Goal: Transaction & Acquisition: Purchase product/service

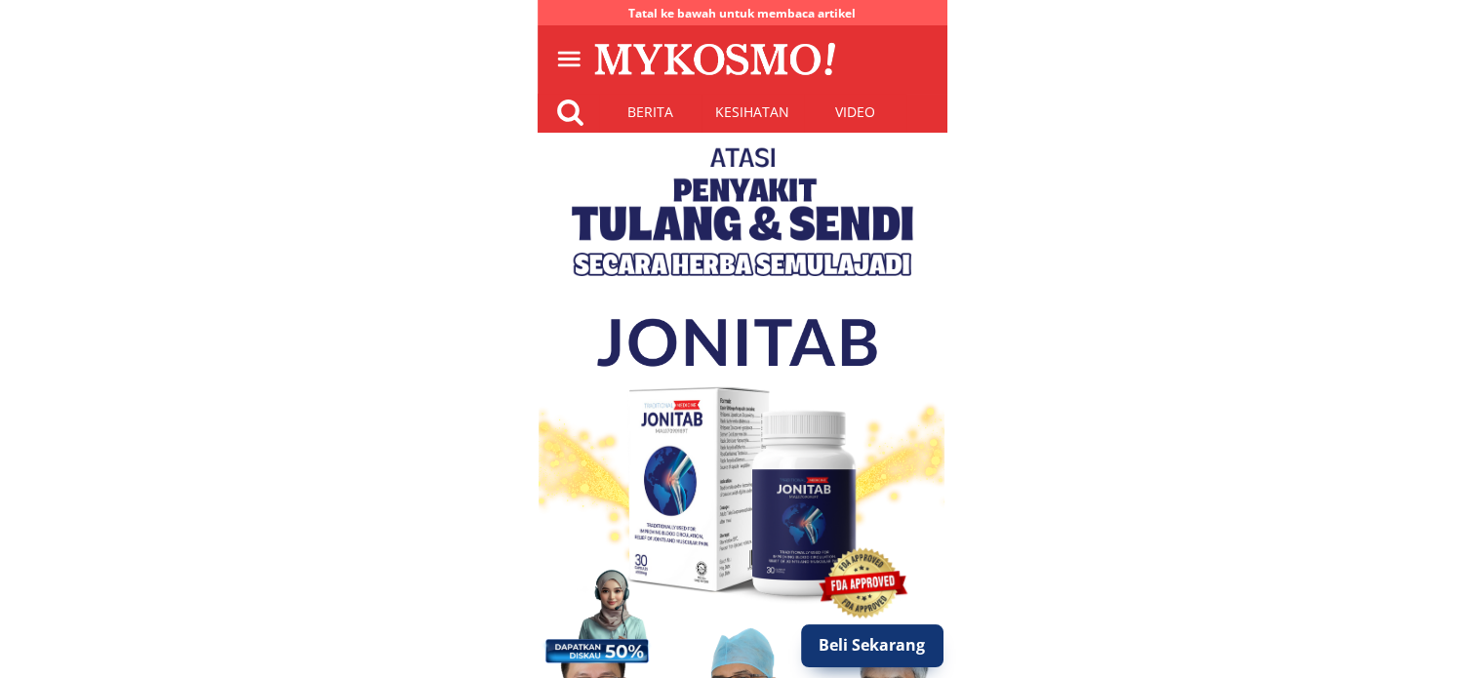
click at [873, 646] on p "Beli Sekarang" at bounding box center [871, 645] width 157 height 47
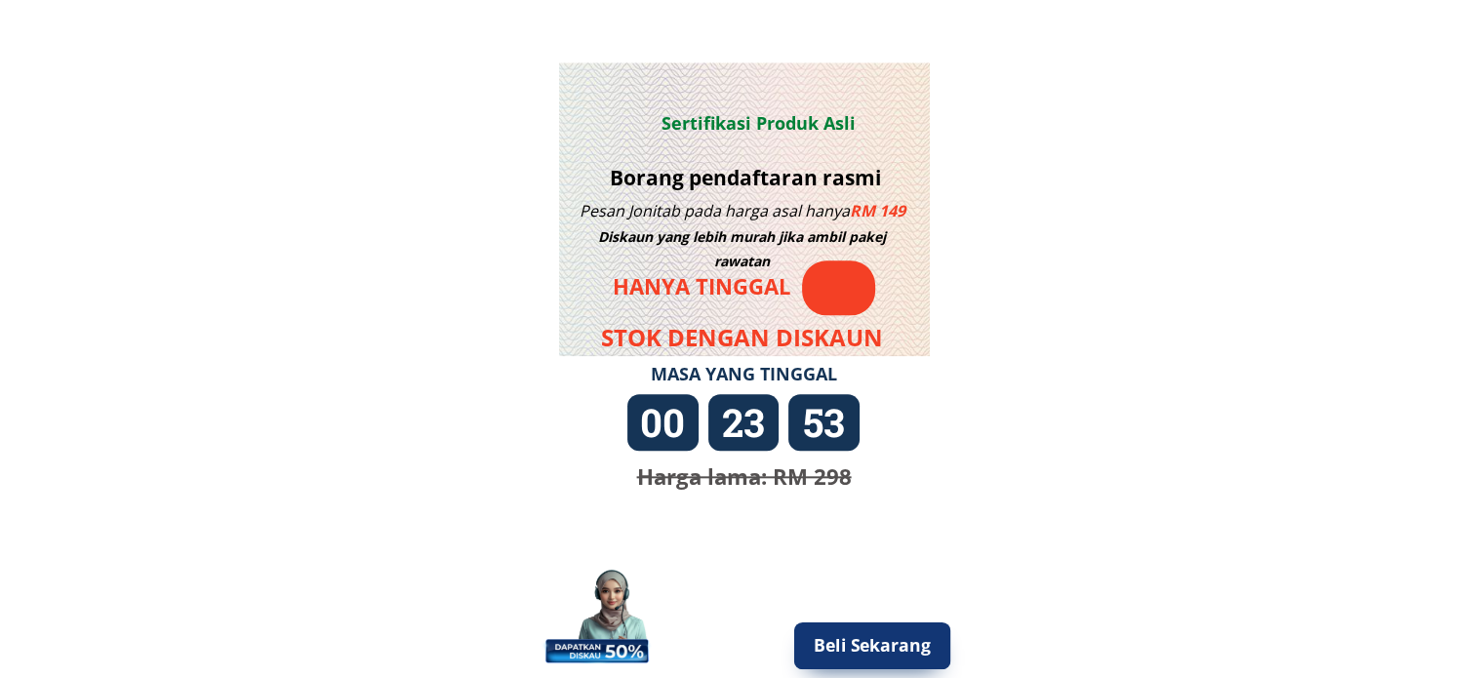
scroll to position [1939, 0]
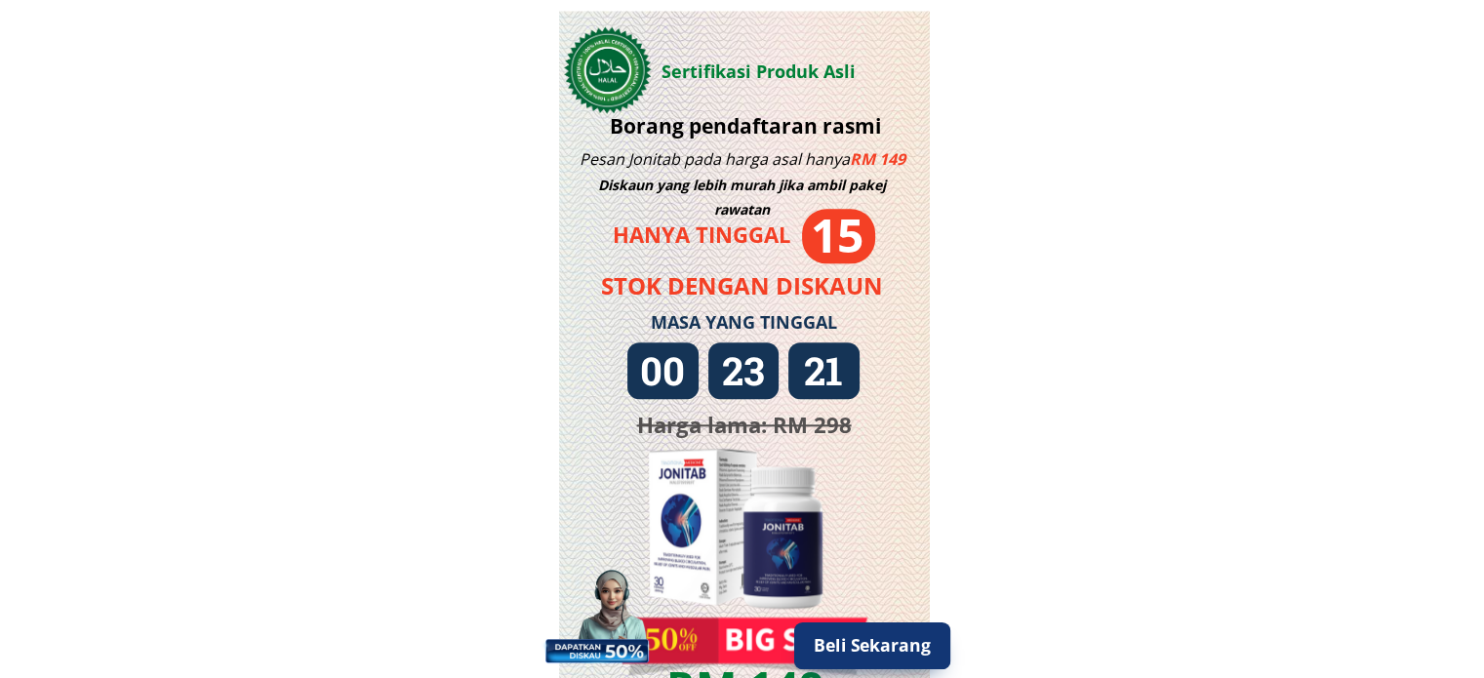
click at [905, 643] on p "Beli Sekarang" at bounding box center [871, 645] width 157 height 47
click at [871, 654] on p "Beli Sekarang" at bounding box center [871, 645] width 157 height 47
click at [872, 652] on p "Beli Sekarang" at bounding box center [871, 645] width 157 height 47
click at [893, 643] on p "Beli Sekarang" at bounding box center [871, 645] width 157 height 47
click at [893, 642] on p "Beli Sekarang" at bounding box center [871, 645] width 157 height 47
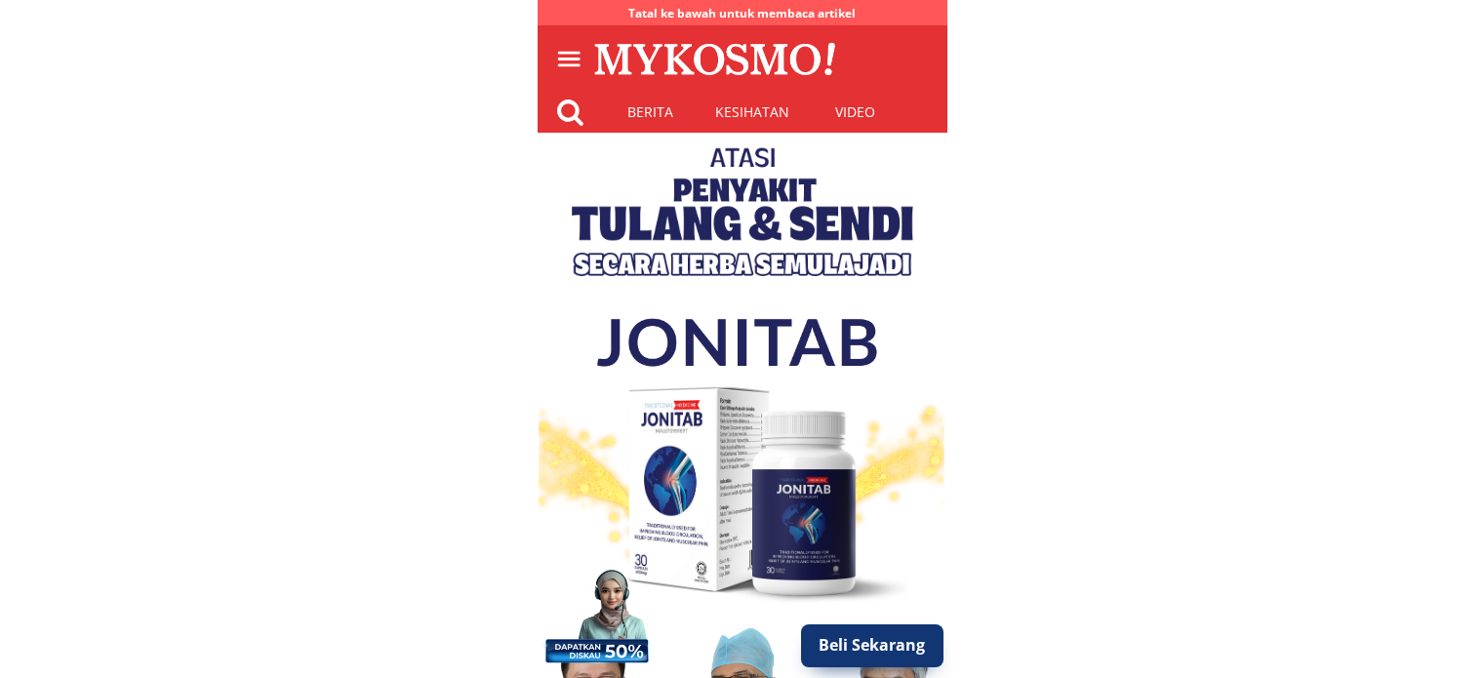
scroll to position [1939, 0]
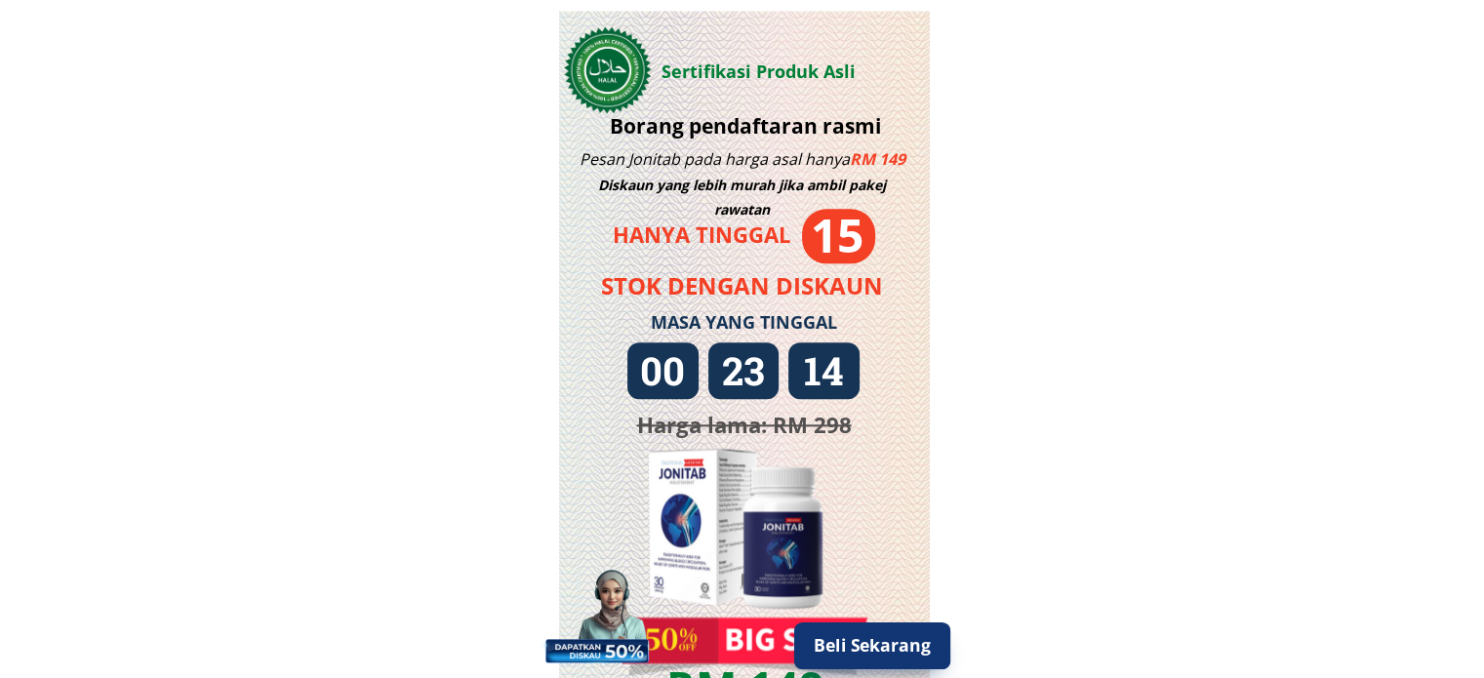
click at [884, 654] on p "Beli Sekarang" at bounding box center [871, 645] width 157 height 47
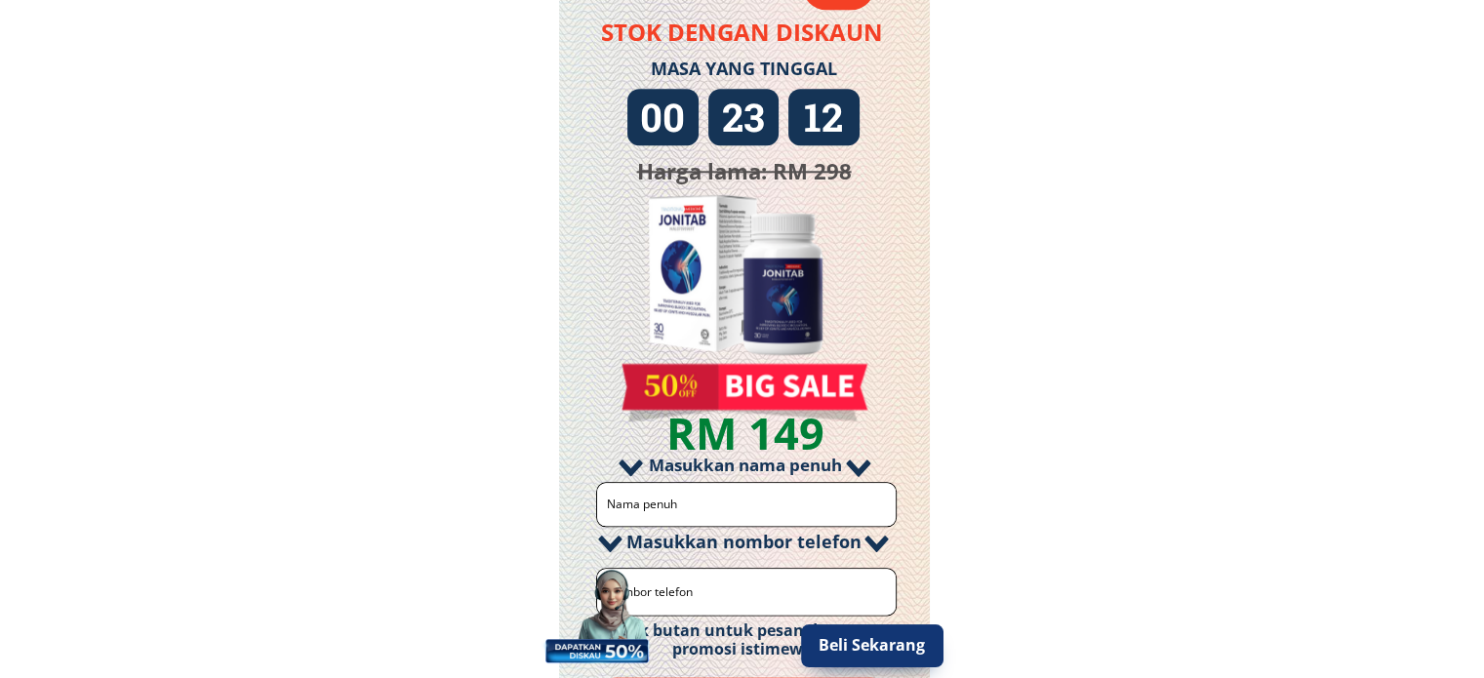
scroll to position [2334, 0]
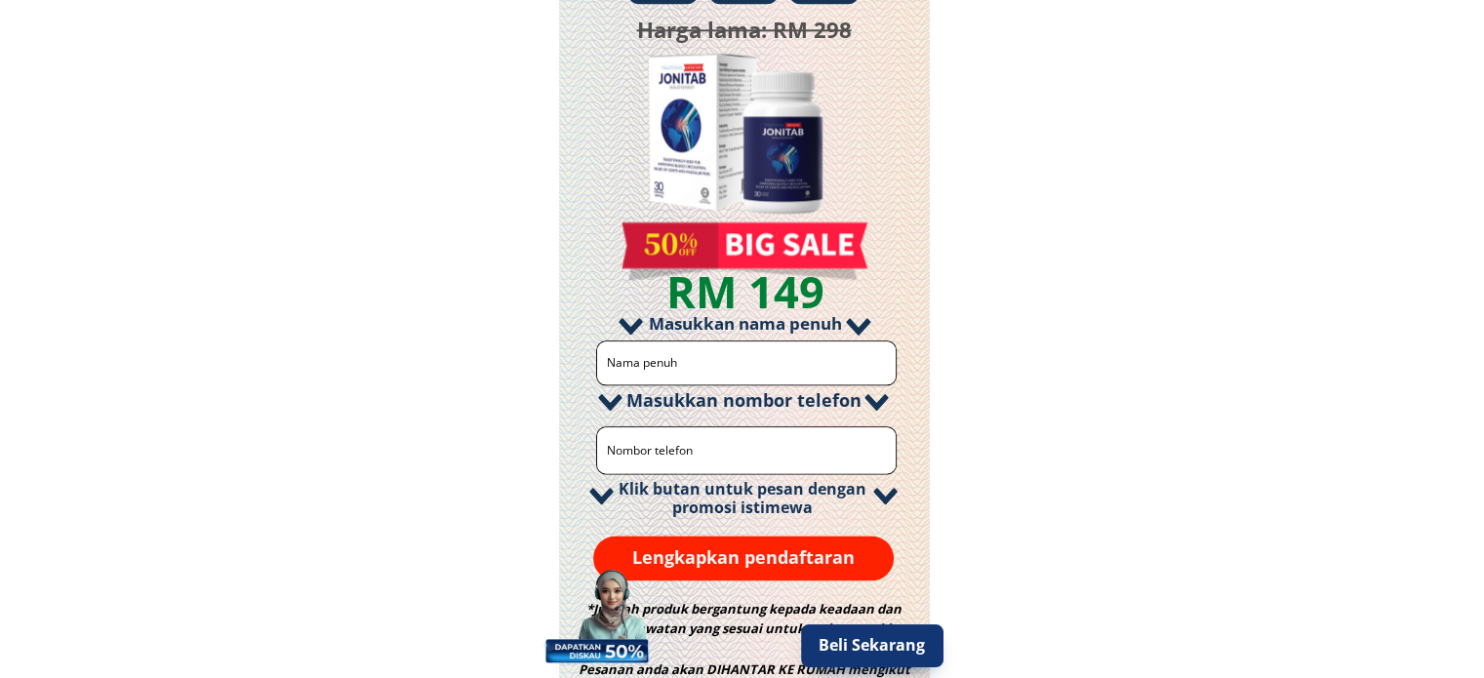
click at [745, 362] on input "text" at bounding box center [747, 362] width 290 height 43
type input "test"
click at [733, 438] on input "tel" at bounding box center [747, 450] width 290 height 46
type input "111111111"
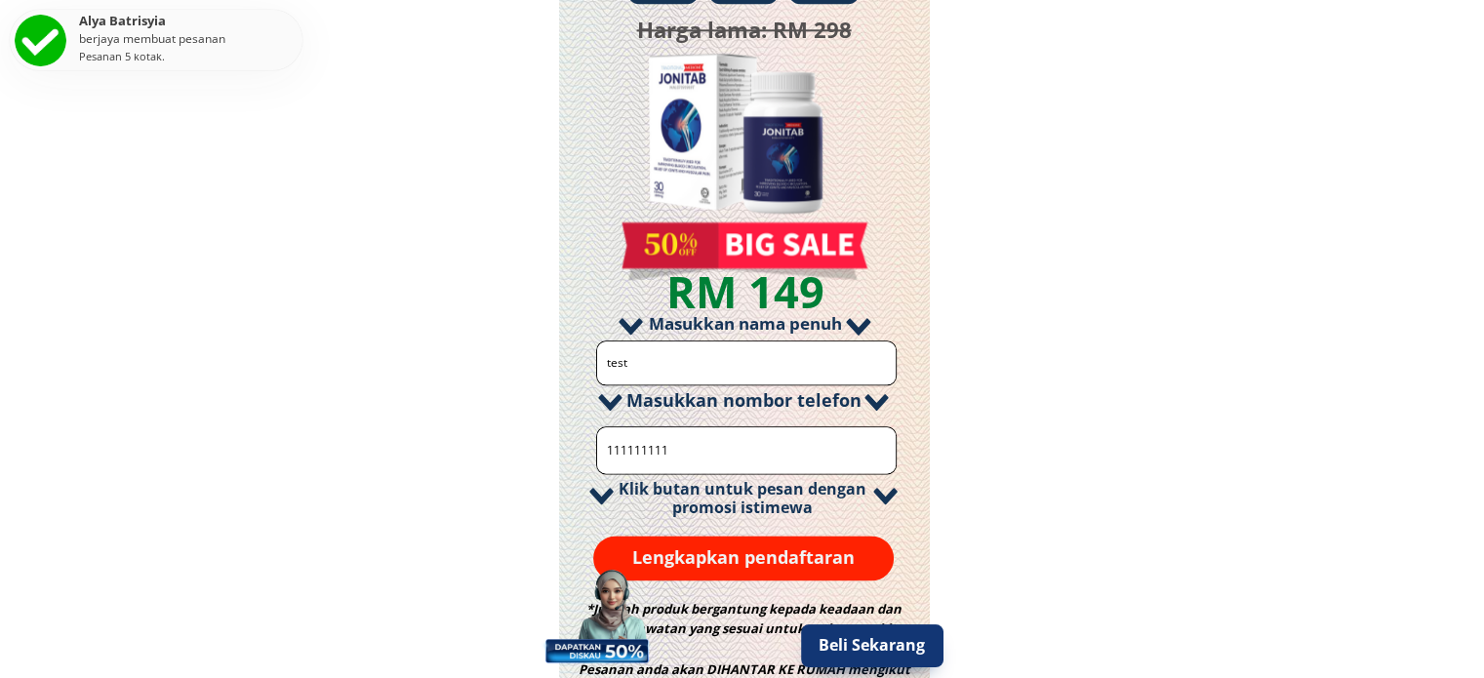
click at [795, 552] on p "Lengkapkan pendaftaran" at bounding box center [743, 557] width 301 height 45
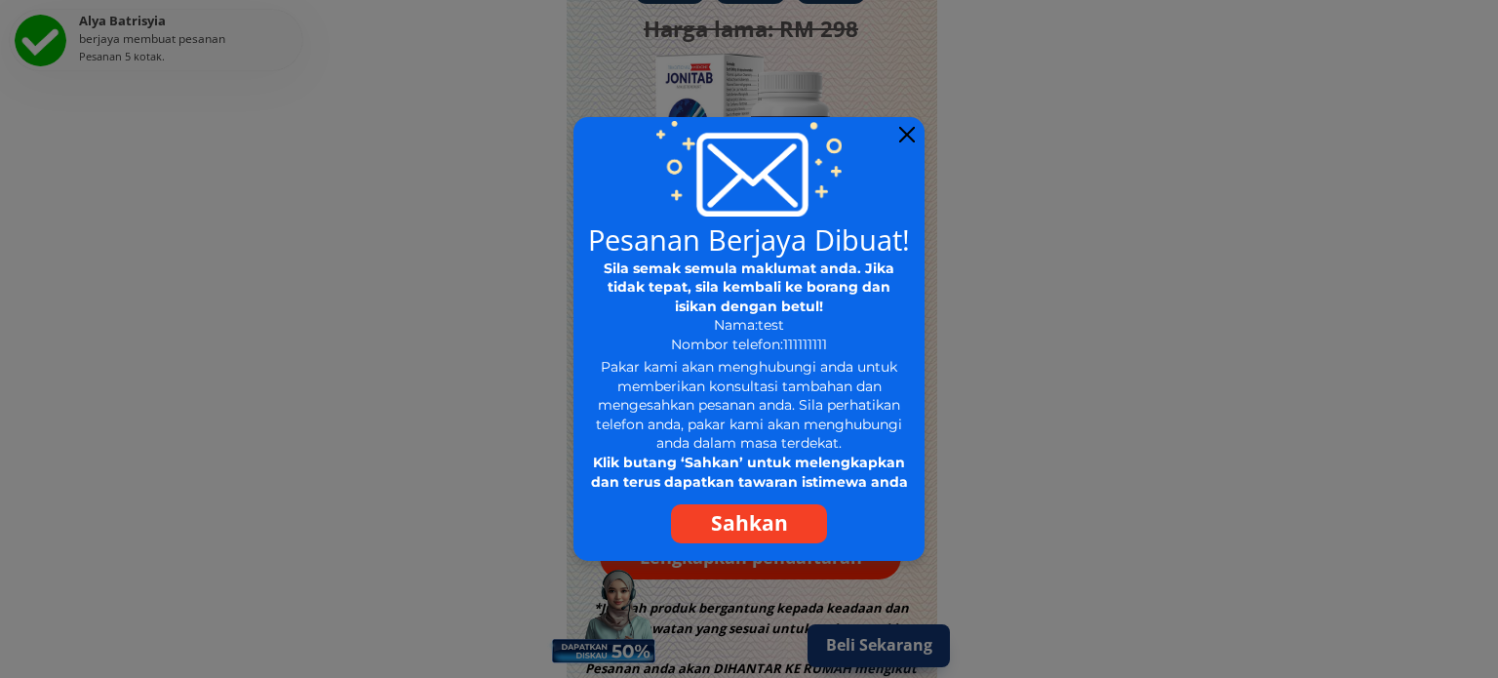
click at [762, 518] on p "Sahkan" at bounding box center [749, 523] width 156 height 39
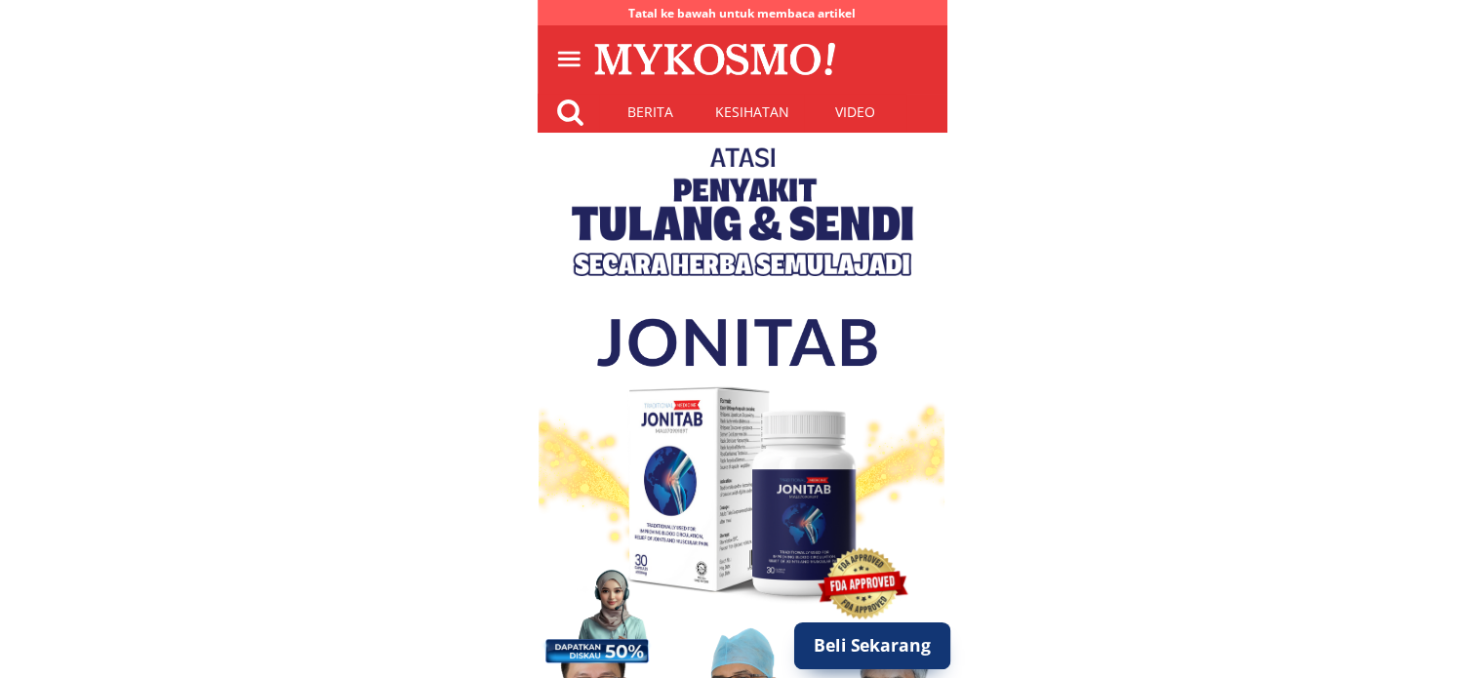
click at [913, 652] on p "Beli Sekarang" at bounding box center [871, 645] width 157 height 47
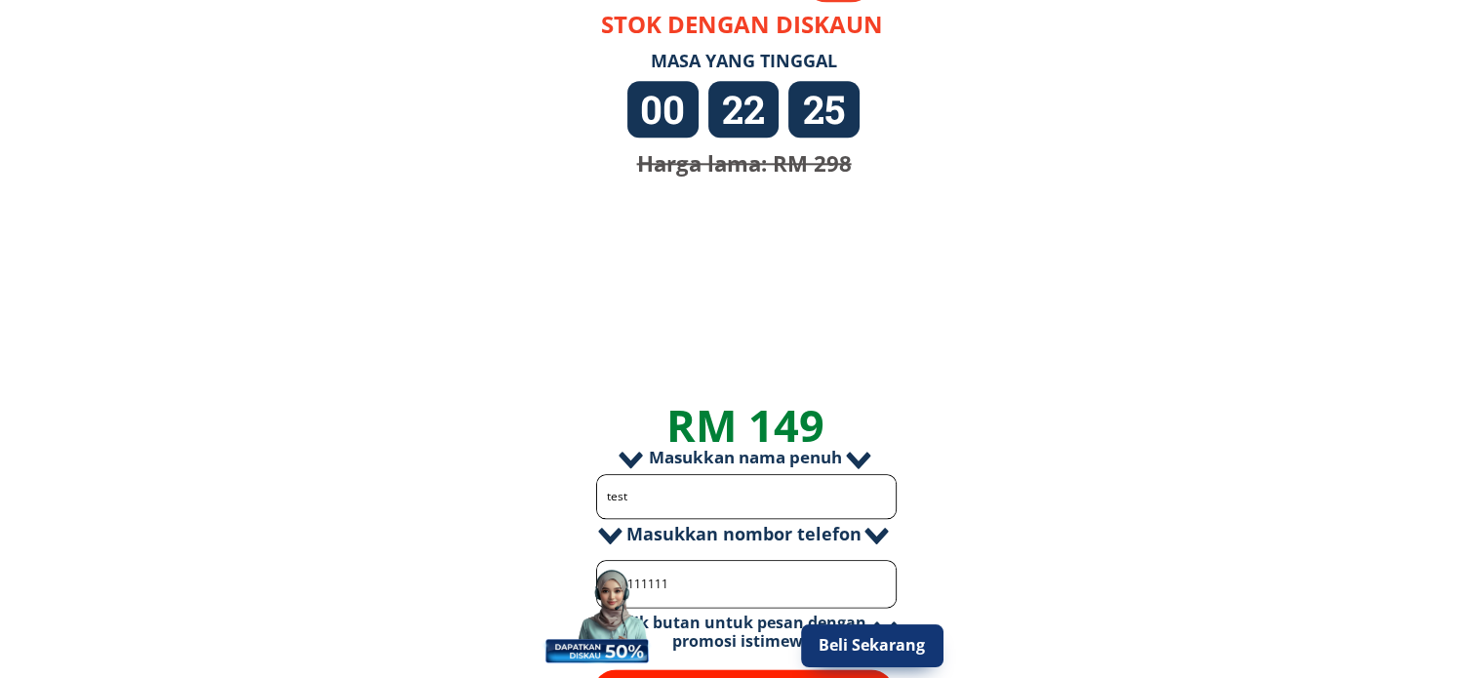
scroll to position [2329, 0]
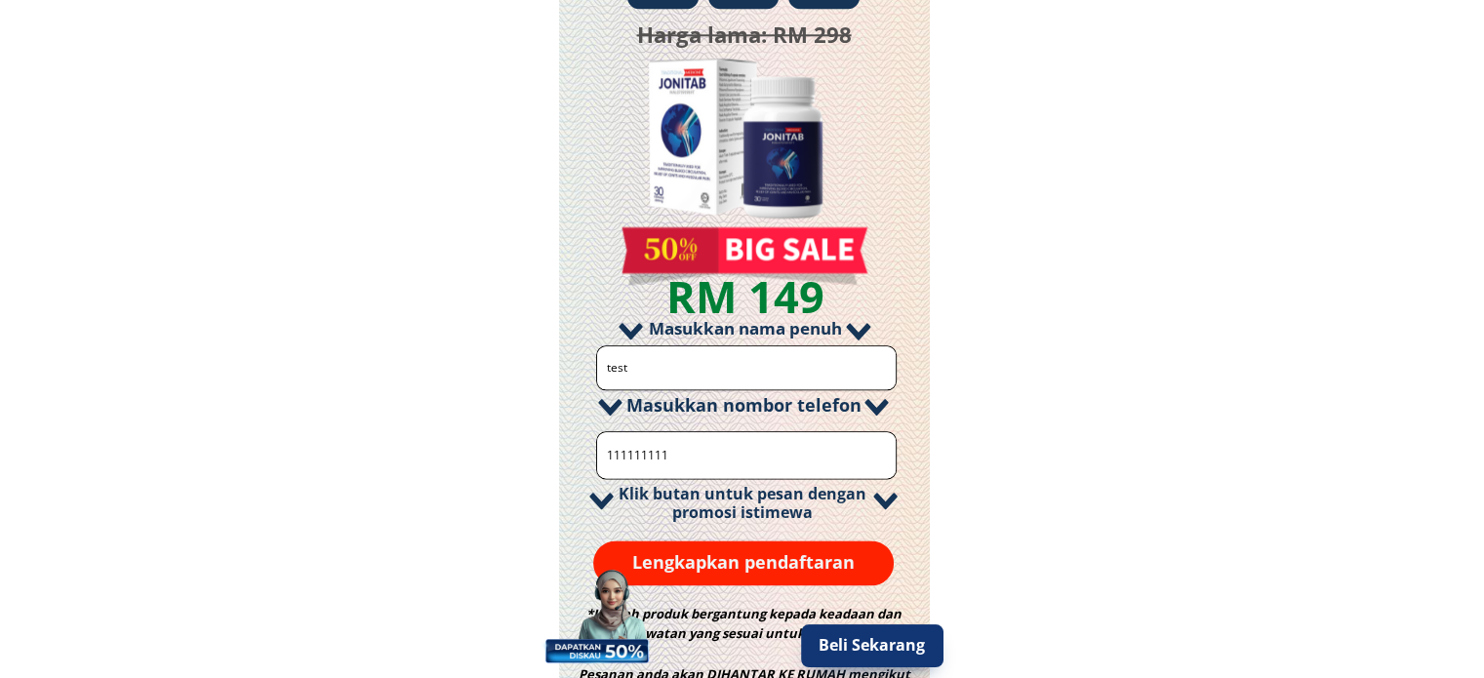
click at [745, 558] on p "Lengkapkan pendaftaran" at bounding box center [743, 562] width 301 height 45
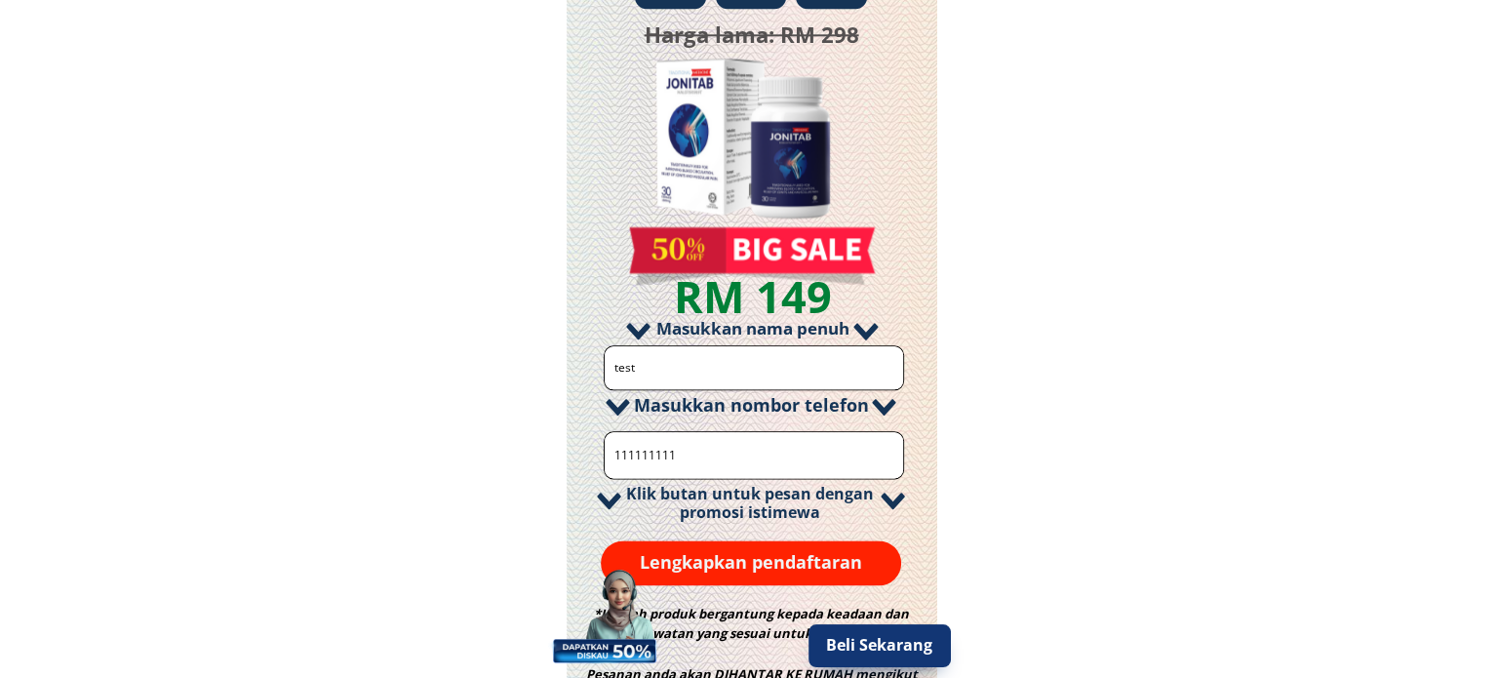
scroll to position [0, 0]
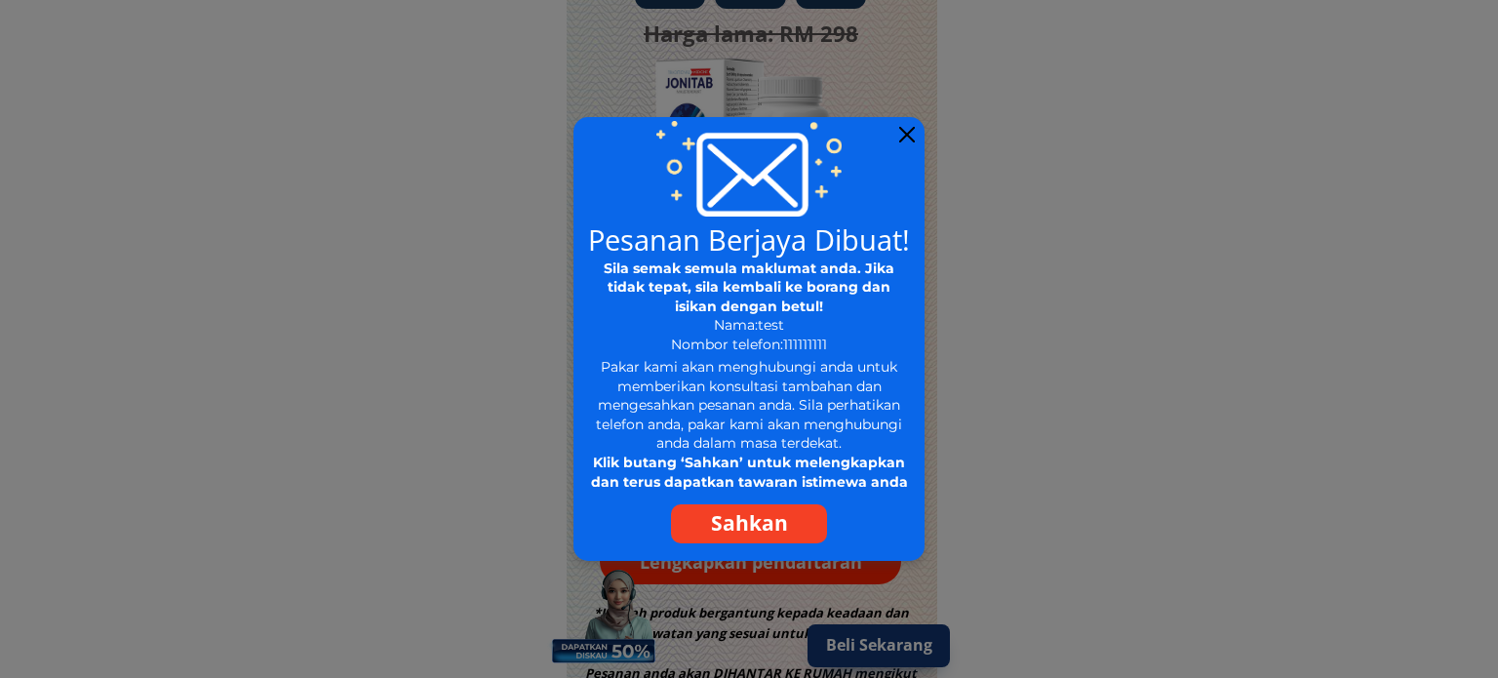
click at [741, 524] on p "Sahkan" at bounding box center [749, 523] width 156 height 39
click at [909, 133] on div at bounding box center [907, 135] width 16 height 16
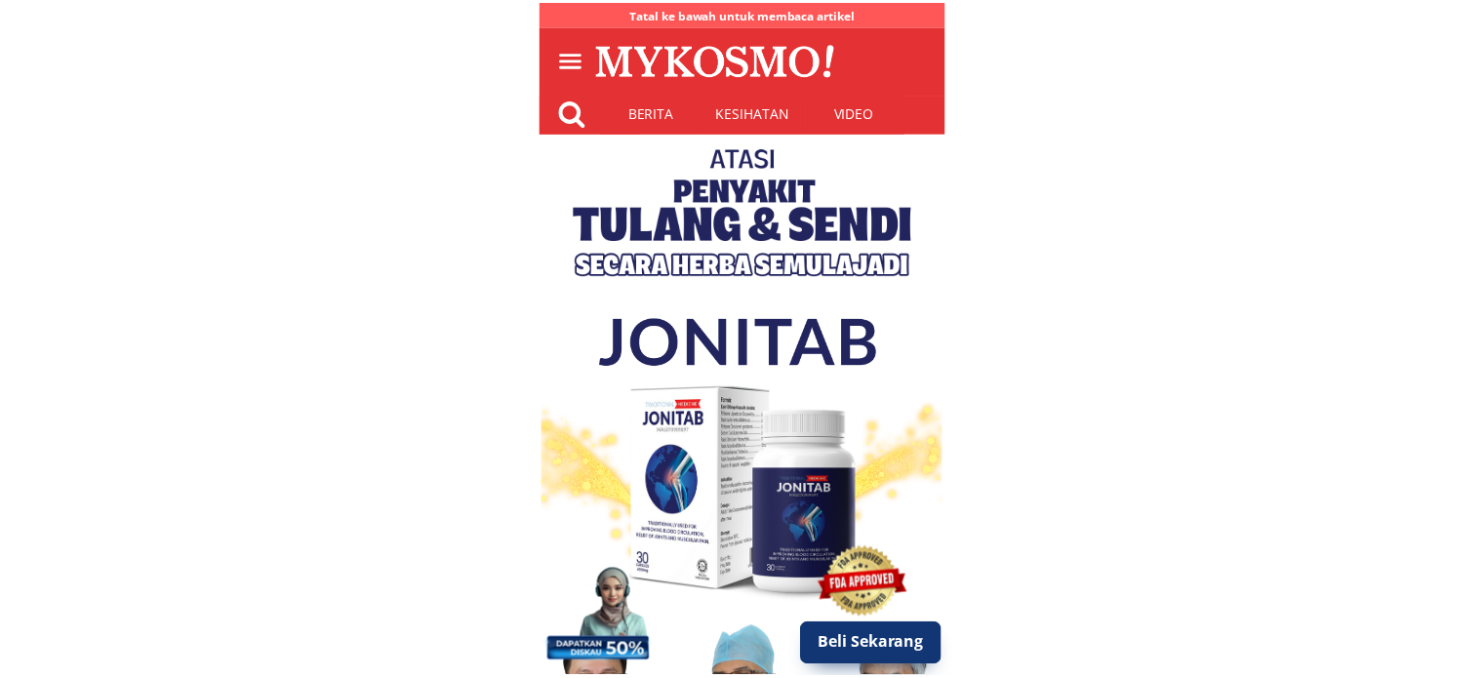
scroll to position [2329, 0]
